Goal: Communication & Community: Answer question/provide support

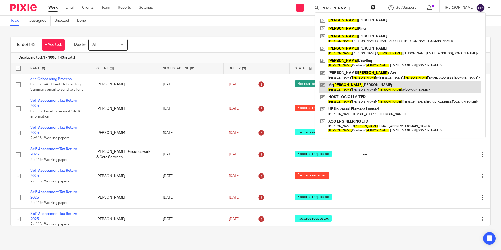
type input "adam"
click at [358, 87] on link at bounding box center [400, 87] width 162 height 12
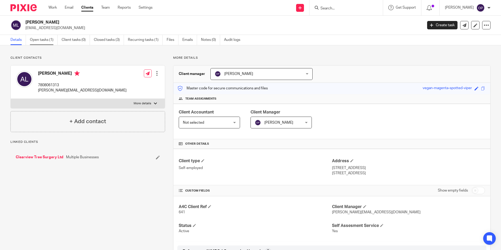
click at [37, 39] on link "Open tasks (1)" at bounding box center [44, 40] width 28 height 10
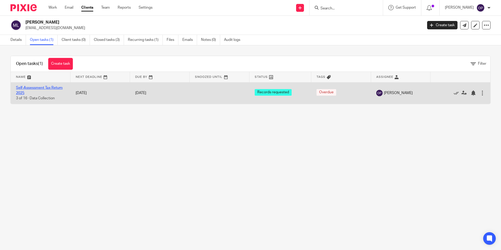
click at [45, 88] on link "Self-Assessment Tax Return 2025" at bounding box center [39, 90] width 47 height 9
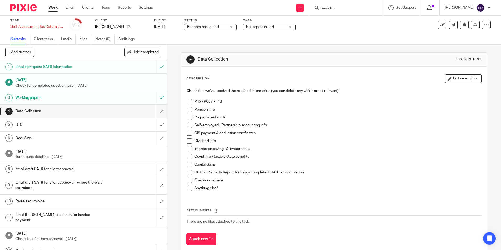
click at [74, 68] on h1 "Email to request SATR information" at bounding box center [60, 67] width 90 height 8
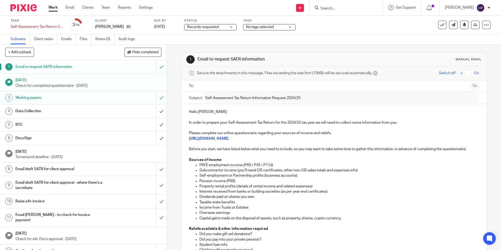
click at [236, 84] on input "text" at bounding box center [333, 86] width 270 height 6
click at [222, 109] on div "Hello Adam In order to prepare your Self-Assessment Tax Return for the 2024/25 …" at bounding box center [333, 245] width 305 height 280
click at [242, 85] on input "text" at bounding box center [355, 86] width 226 height 10
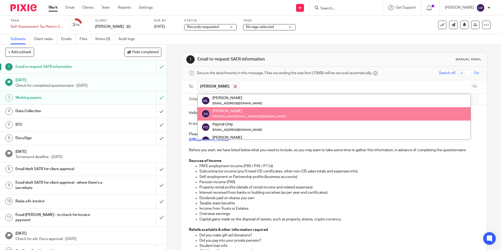
click at [233, 86] on span at bounding box center [234, 86] width 3 height 3
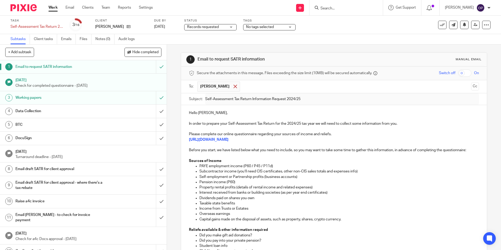
click at [236, 86] on div at bounding box center [235, 86] width 6 height 8
click at [234, 85] on input "text" at bounding box center [333, 86] width 270 height 6
click at [223, 114] on p "Hello Adam," at bounding box center [334, 112] width 290 height 5
click at [154, 67] on input "submit" at bounding box center [83, 66] width 167 height 13
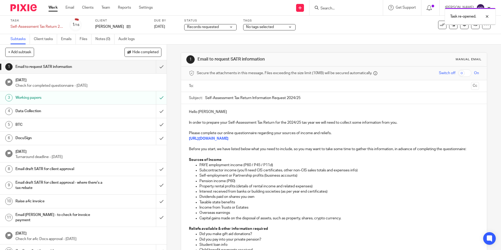
click at [220, 87] on input "text" at bounding box center [333, 86] width 270 height 6
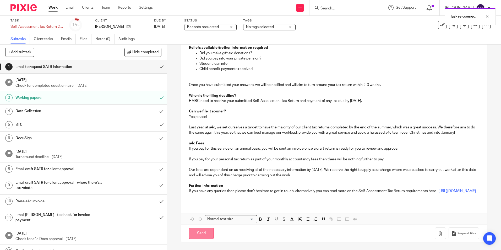
scroll to position [187, 0]
click at [206, 231] on input "Send" at bounding box center [201, 233] width 25 height 11
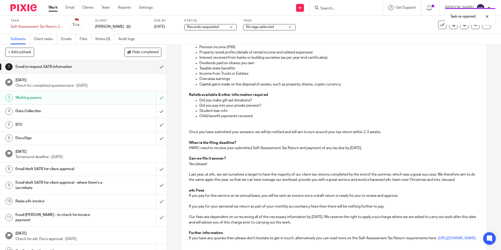
type input "Sent"
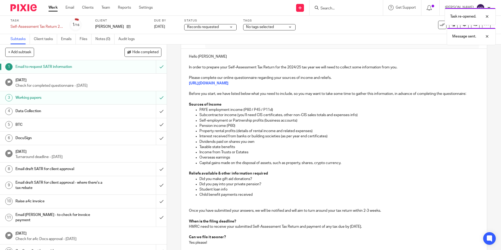
scroll to position [4, 0]
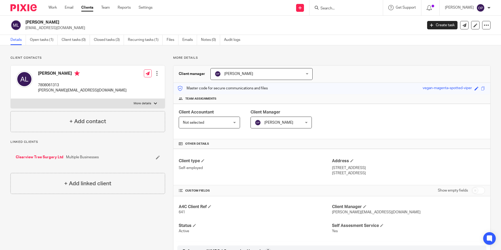
click at [328, 8] on input "Search" at bounding box center [343, 8] width 47 height 5
click at [330, 8] on input "Search" at bounding box center [343, 8] width 47 height 5
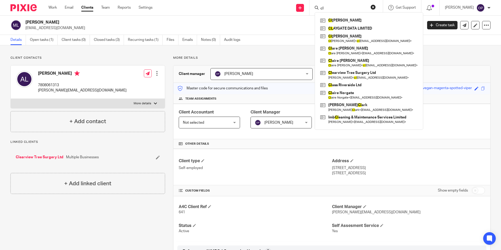
type input "cl"
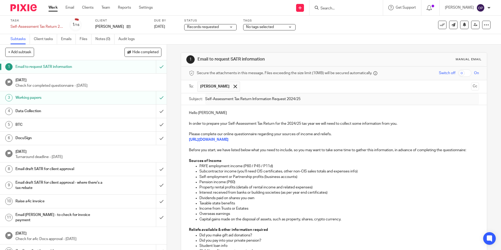
scroll to position [4, 0]
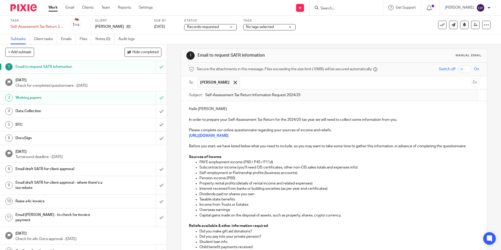
click at [335, 11] on input "Search" at bounding box center [343, 8] width 47 height 5
type input "r sure"
click at [354, 30] on link at bounding box center [363, 31] width 89 height 12
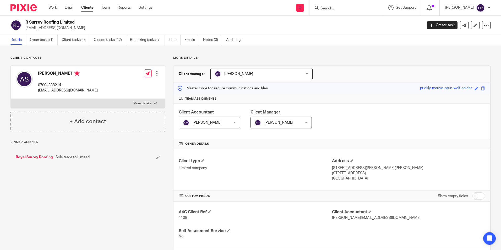
click at [43, 41] on link "Open tasks (1)" at bounding box center [44, 40] width 28 height 10
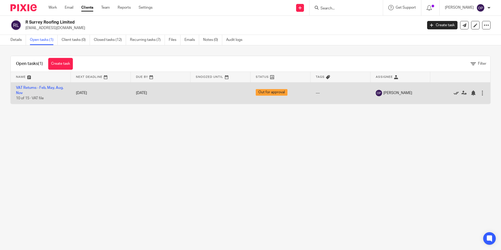
click at [453, 93] on icon at bounding box center [455, 92] width 5 height 5
